Goal: Task Accomplishment & Management: Manage account settings

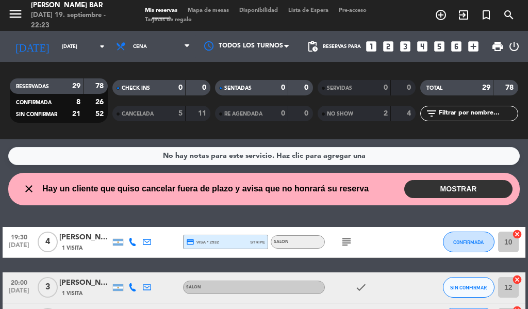
click at [443, 187] on button "MOSTRAR" at bounding box center [458, 189] width 108 height 18
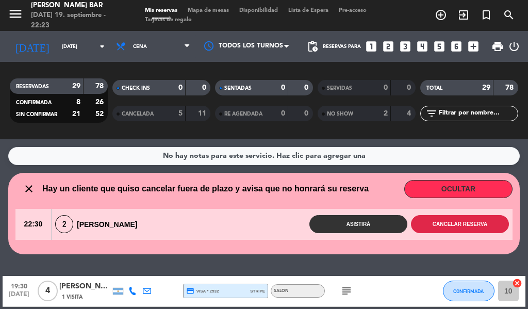
click at [447, 225] on button "Cancelar reserva" at bounding box center [460, 224] width 98 height 18
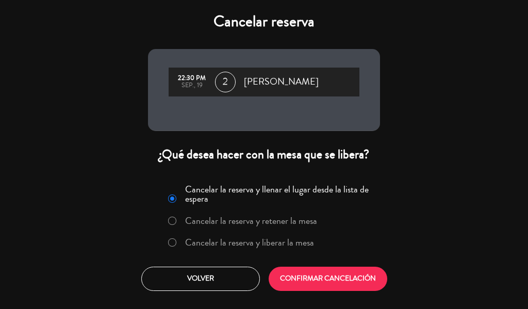
drag, startPoint x: 171, startPoint y: 242, endPoint x: 193, endPoint y: 253, distance: 25.1
click at [172, 242] on input "Cancelar la reserva y liberar la mesa" at bounding box center [171, 241] width 7 height 7
radio input "true"
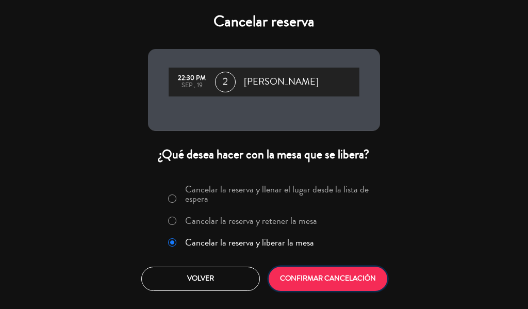
click at [322, 283] on button "CONFIRMAR CANCELACIÓN" at bounding box center [328, 279] width 119 height 24
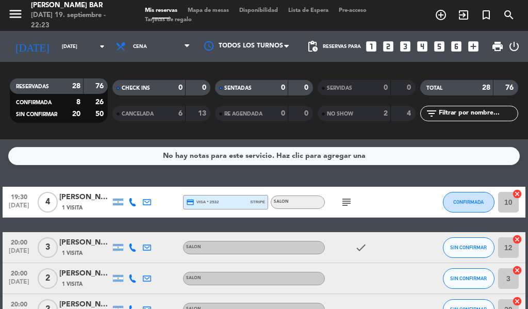
drag, startPoint x: 241, startPoint y: 201, endPoint x: 246, endPoint y: 219, distance: 18.6
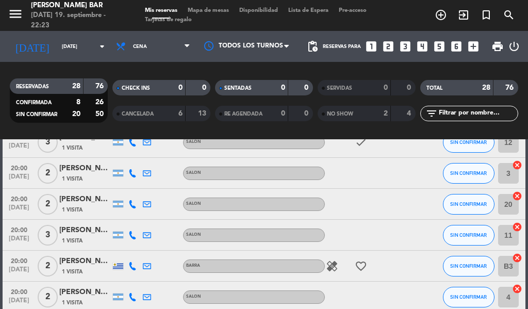
scroll to position [109, 0]
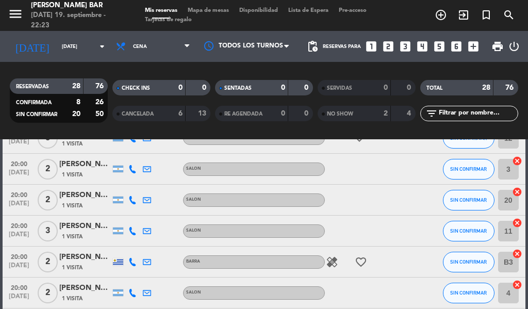
click at [83, 259] on div "[PERSON_NAME]" at bounding box center [85, 257] width 52 height 12
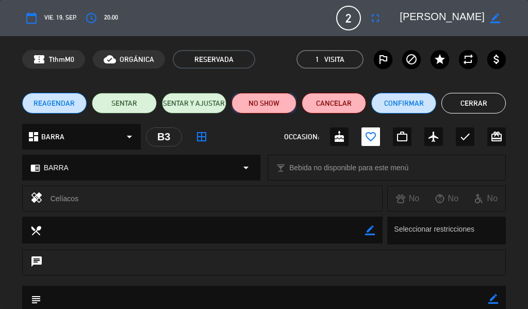
click at [265, 107] on button "NO SHOW" at bounding box center [264, 103] width 65 height 21
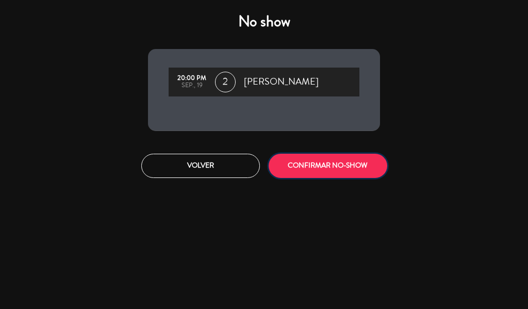
click at [323, 155] on button "CONFIRMAR NO-SHOW" at bounding box center [328, 166] width 119 height 24
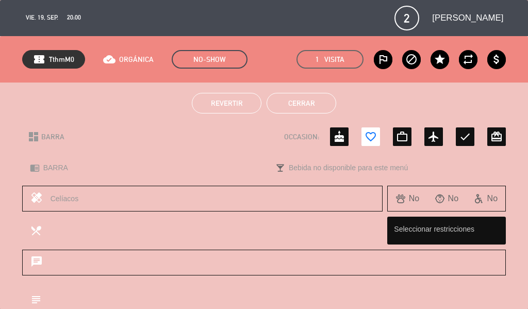
click at [320, 99] on button "Cerrar" at bounding box center [302, 103] width 70 height 21
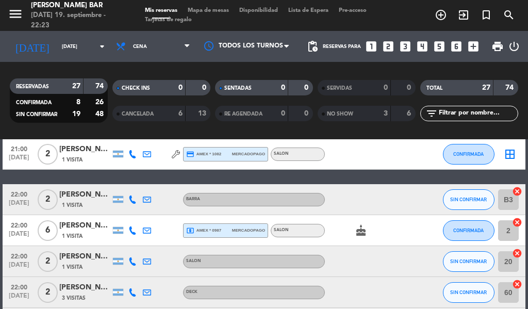
scroll to position [562, 0]
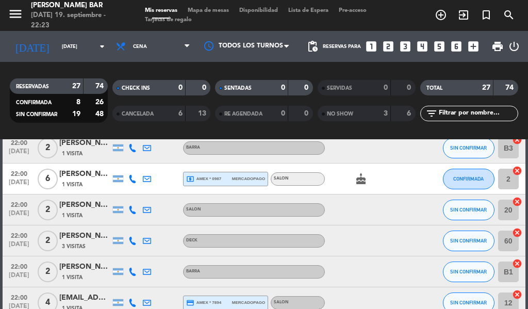
click at [78, 238] on div "[PERSON_NAME]" at bounding box center [85, 236] width 52 height 12
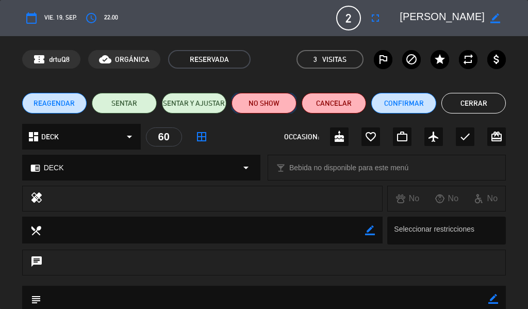
click at [277, 103] on button "NO SHOW" at bounding box center [264, 103] width 65 height 21
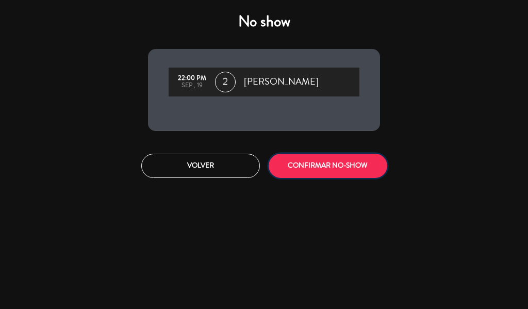
drag, startPoint x: 316, startPoint y: 162, endPoint x: 306, endPoint y: 166, distance: 10.9
click at [311, 167] on button "CONFIRMAR NO-SHOW" at bounding box center [328, 166] width 119 height 24
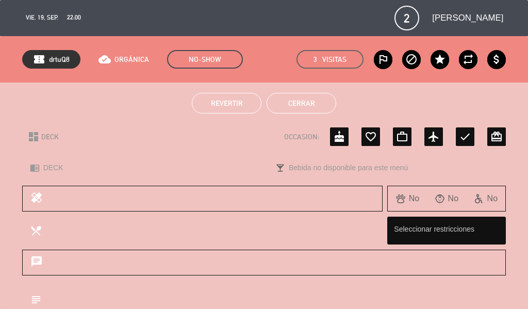
click at [314, 104] on button "Cerrar" at bounding box center [302, 103] width 70 height 21
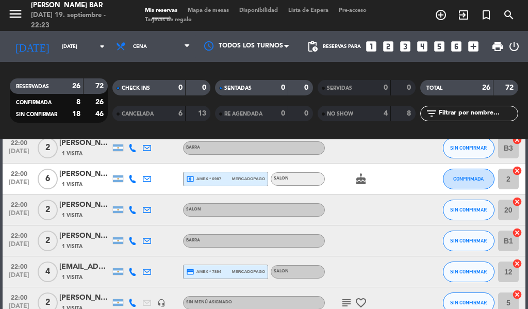
drag, startPoint x: 113, startPoint y: 216, endPoint x: 114, endPoint y: 184, distance: 31.5
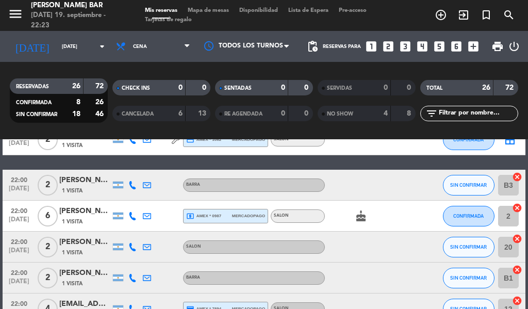
scroll to position [509, 0]
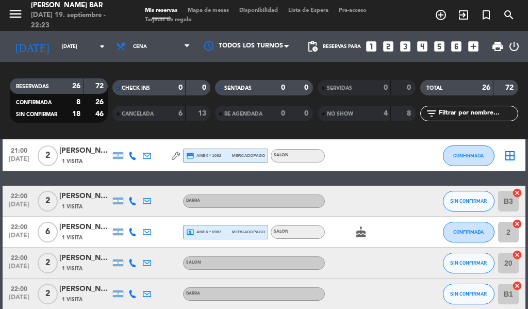
click at [84, 199] on div "[PERSON_NAME]" at bounding box center [85, 196] width 52 height 12
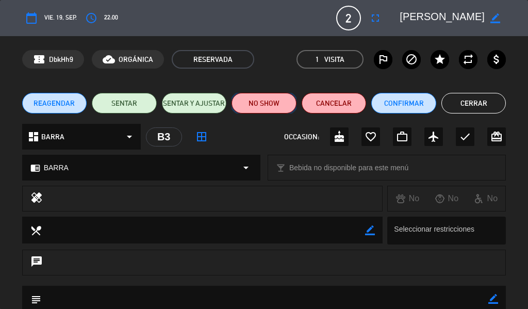
click at [272, 99] on button "NO SHOW" at bounding box center [264, 103] width 65 height 21
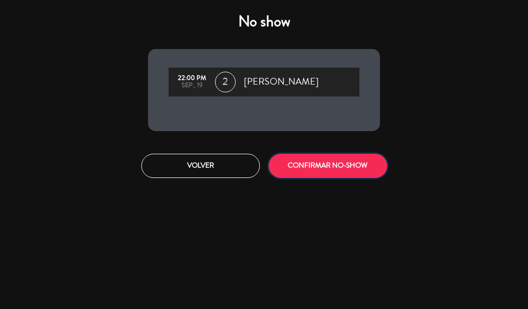
click at [303, 168] on button "CONFIRMAR NO-SHOW" at bounding box center [328, 166] width 119 height 24
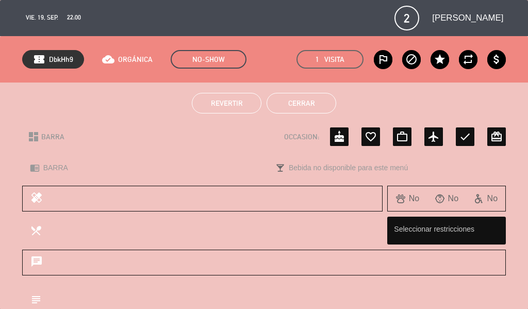
click at [306, 103] on button "Cerrar" at bounding box center [302, 103] width 70 height 21
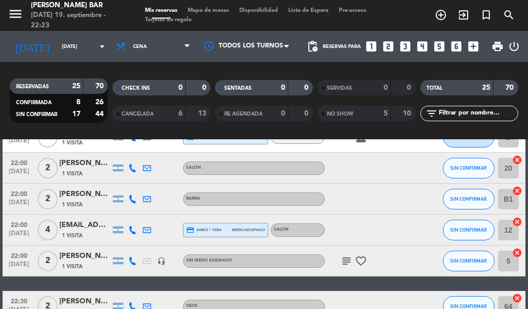
scroll to position [575, 0]
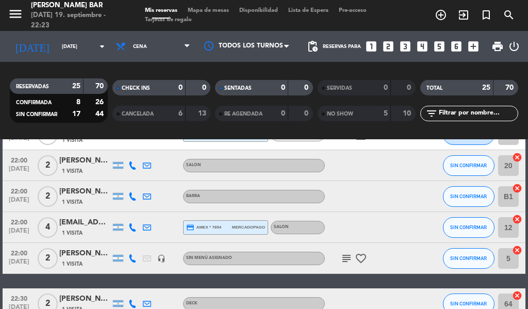
click at [87, 226] on div "[EMAIL_ADDRESS][DOMAIN_NAME]" at bounding box center [85, 223] width 52 height 12
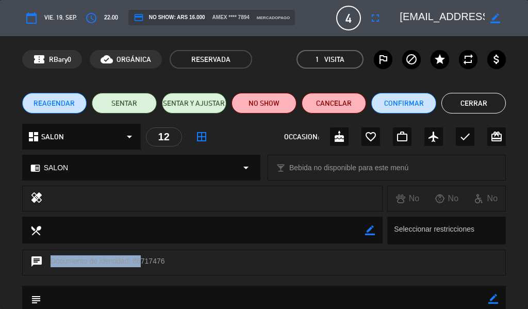
drag, startPoint x: 137, startPoint y: 258, endPoint x: 184, endPoint y: 261, distance: 47.0
click at [184, 261] on div "chat Documento de identidad: 86717476" at bounding box center [264, 263] width 484 height 26
click at [184, 262] on div "chat Documento de identidad: 86717476" at bounding box center [264, 263] width 484 height 26
drag, startPoint x: 136, startPoint y: 260, endPoint x: 142, endPoint y: 262, distance: 6.4
click at [137, 260] on div "chat Documento de identidad: 86717476" at bounding box center [264, 263] width 484 height 26
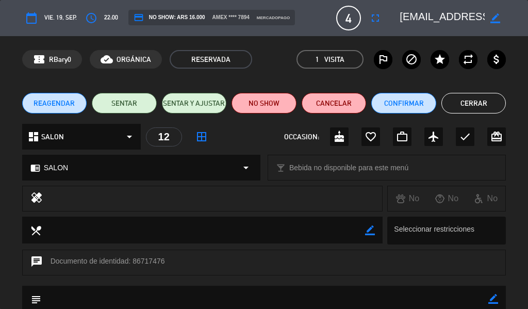
click at [141, 260] on div "chat Documento de identidad: 86717476" at bounding box center [264, 263] width 484 height 26
click at [480, 100] on button "Cerrar" at bounding box center [473, 103] width 65 height 21
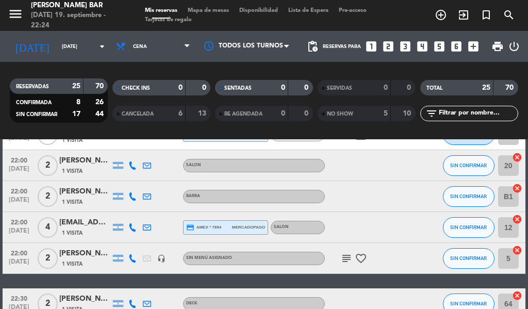
click at [84, 197] on div "[PERSON_NAME]" at bounding box center [85, 192] width 52 height 12
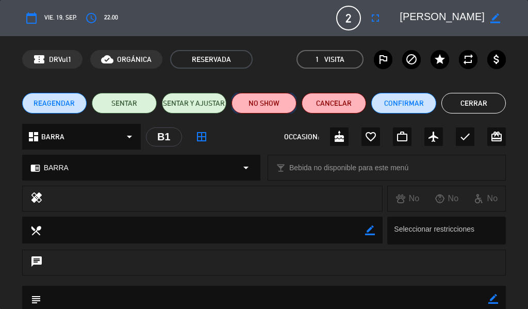
click at [268, 98] on button "NO SHOW" at bounding box center [264, 103] width 65 height 21
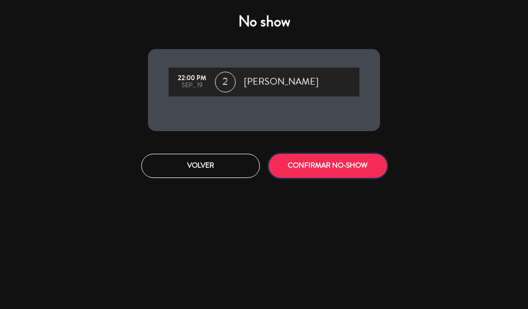
click at [307, 160] on button "CONFIRMAR NO-SHOW" at bounding box center [328, 166] width 119 height 24
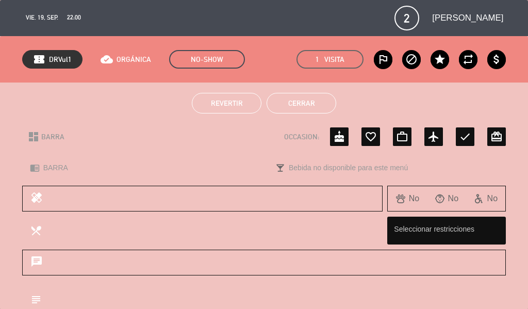
click at [301, 107] on button "Cerrar" at bounding box center [302, 103] width 70 height 21
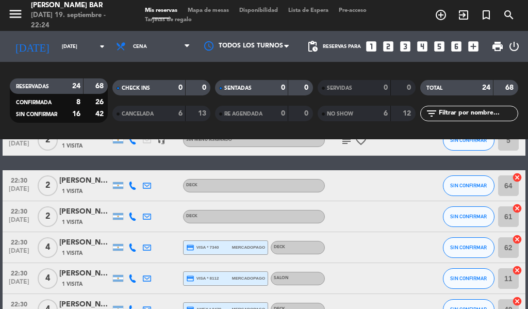
scroll to position [670, 0]
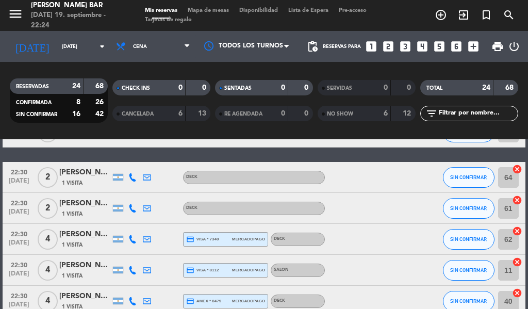
drag, startPoint x: 379, startPoint y: 221, endPoint x: 376, endPoint y: 232, distance: 10.6
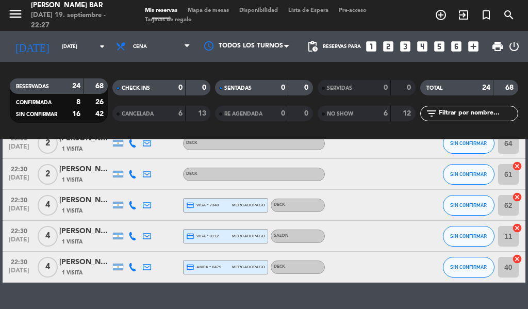
scroll to position [730, 0]
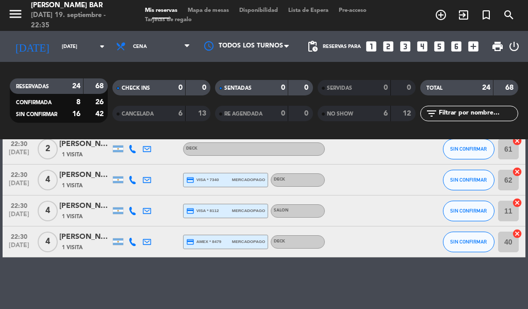
click at [92, 179] on div "[PERSON_NAME]" at bounding box center [85, 175] width 52 height 12
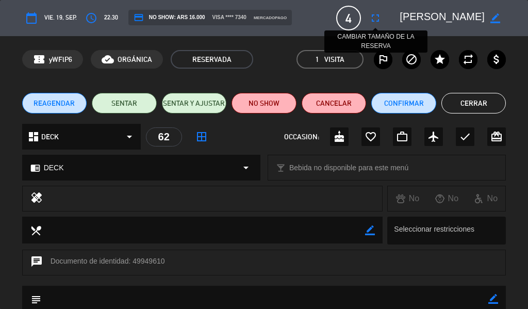
click at [381, 13] on icon "fullscreen" at bounding box center [375, 18] width 12 height 12
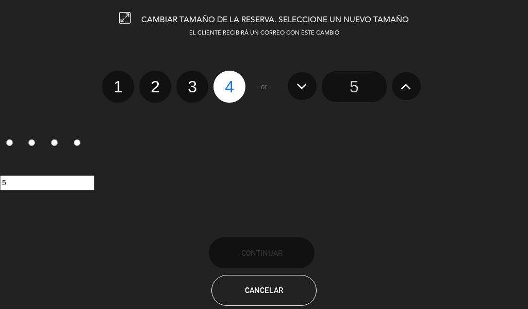
click at [411, 86] on icon at bounding box center [406, 86] width 11 height 17
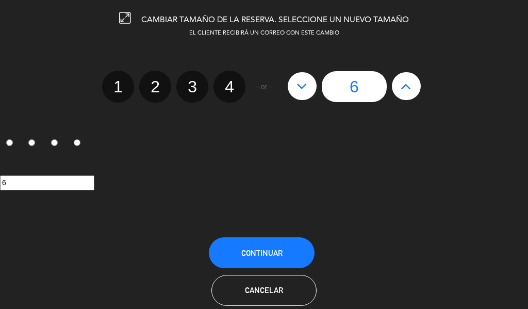
click at [411, 86] on icon at bounding box center [406, 86] width 11 height 17
type input "7"
click at [301, 93] on icon at bounding box center [302, 86] width 11 height 17
type input "6"
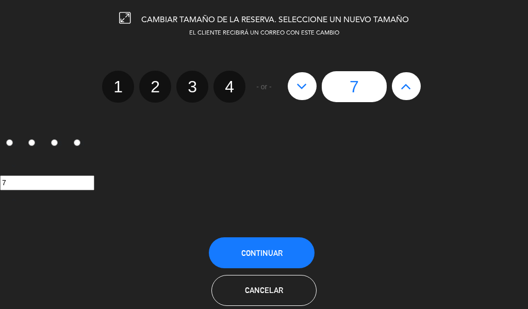
type input "6"
click at [270, 255] on span "Continuar" at bounding box center [261, 253] width 41 height 9
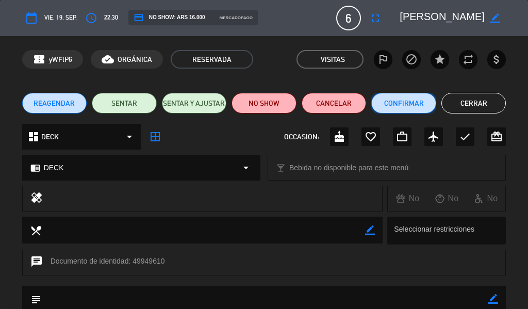
click at [414, 106] on button "Confirmar" at bounding box center [403, 103] width 65 height 21
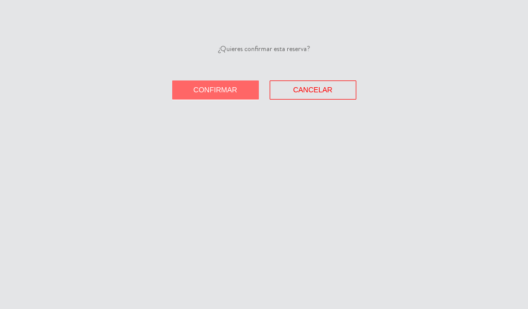
click at [225, 93] on span "Confirmar" at bounding box center [215, 90] width 44 height 8
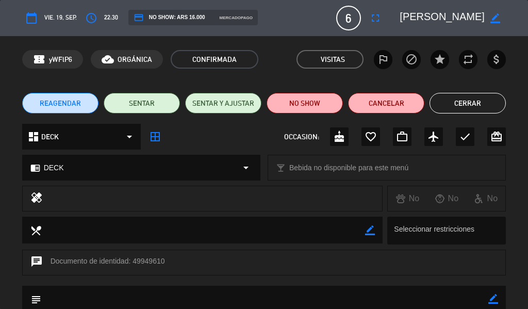
click at [463, 100] on button "Cerrar" at bounding box center [468, 103] width 76 height 21
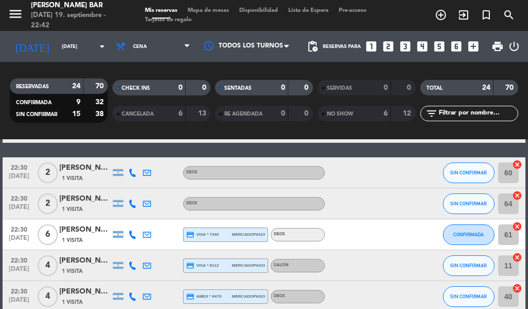
scroll to position [669, 0]
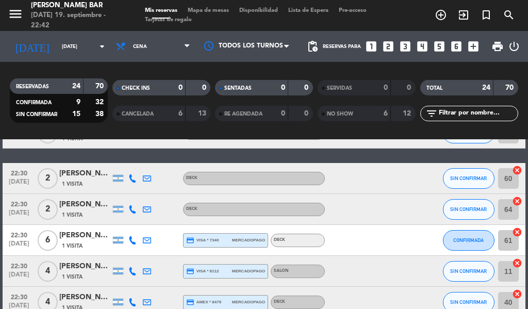
drag, startPoint x: 93, startPoint y: 223, endPoint x: 95, endPoint y: 196, distance: 26.9
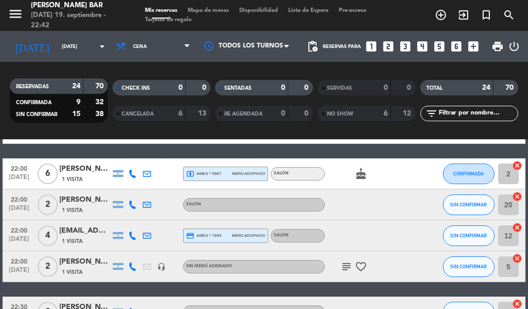
scroll to position [532, 0]
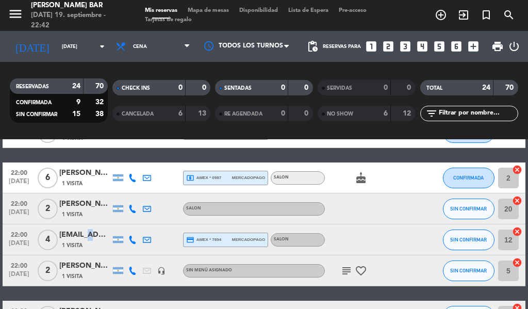
click at [85, 240] on div "[EMAIL_ADDRESS][DOMAIN_NAME]" at bounding box center [85, 235] width 52 height 12
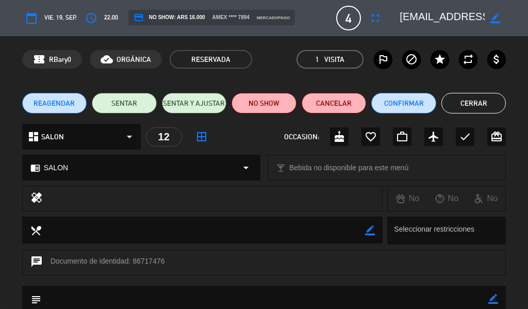
click at [486, 104] on button "Cerrar" at bounding box center [473, 103] width 65 height 21
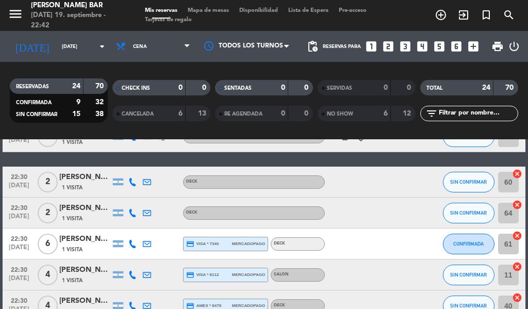
scroll to position [675, 0]
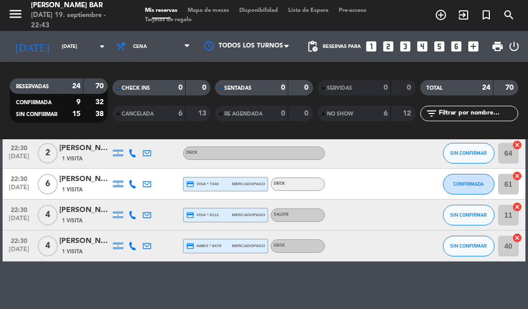
drag, startPoint x: 359, startPoint y: 273, endPoint x: 374, endPoint y: 221, distance: 54.2
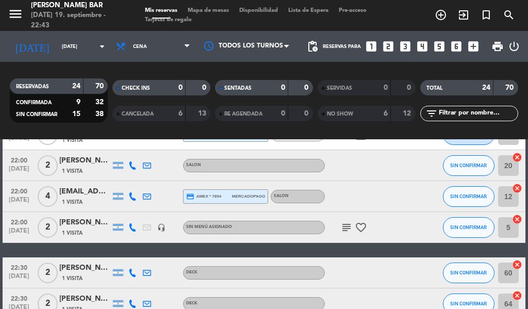
scroll to position [522, 0]
